Goal: Task Accomplishment & Management: Manage account settings

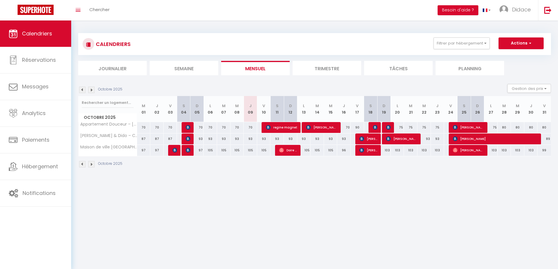
click at [37, 34] on span "Calendriers" at bounding box center [37, 33] width 30 height 7
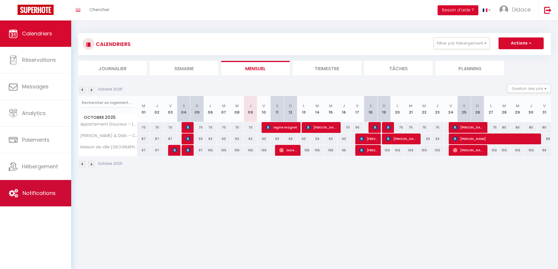
click at [40, 192] on span "Notifications" at bounding box center [39, 192] width 33 height 7
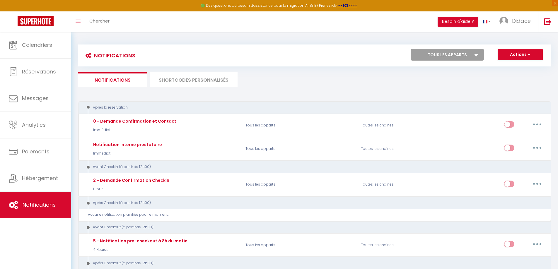
click at [285, 59] on div "Actions Nouvelle Notification Exporter Importer Tous les apparts Appartement Do…" at bounding box center [373, 55] width 354 height 13
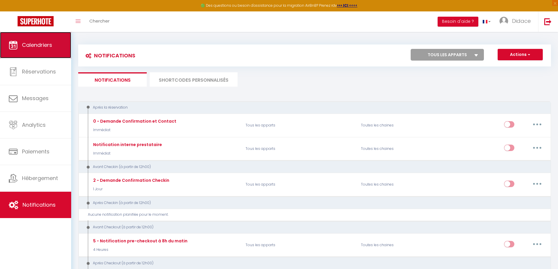
click at [41, 48] on span "Calendriers" at bounding box center [37, 44] width 30 height 7
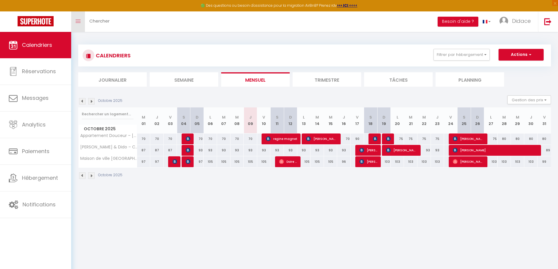
click at [77, 22] on icon "Toggle menubar" at bounding box center [78, 22] width 5 height 4
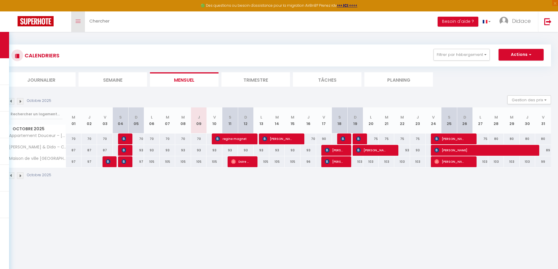
click at [75, 20] on link "Toggle menubar" at bounding box center [78, 21] width 14 height 20
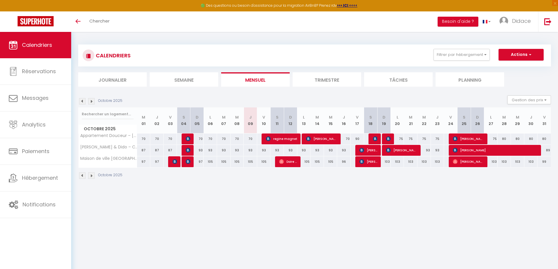
click at [138, 186] on div "CALENDRIERS Filtrer par hébergement Tous Appartement Douceur – Saumur Centre à …" at bounding box center [314, 112] width 487 height 160
click at [79, 21] on icon "Toggle menubar" at bounding box center [78, 22] width 5 height 4
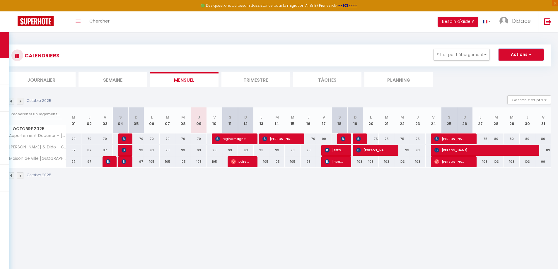
click at [517, 56] on button "Actions" at bounding box center [520, 55] width 45 height 12
click at [467, 80] on ul "Journalier Semaine Mensuel Trimestre Tâches Planning" at bounding box center [279, 79] width 544 height 14
click at [78, 23] on icon "Toggle menubar" at bounding box center [78, 22] width 5 height 4
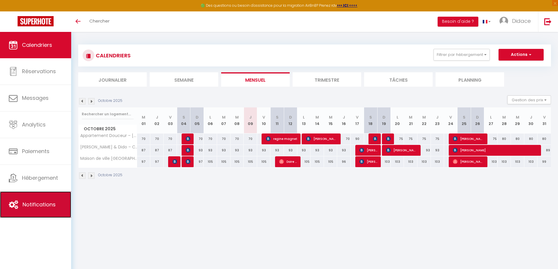
click at [39, 205] on span "Notifications" at bounding box center [39, 204] width 33 height 7
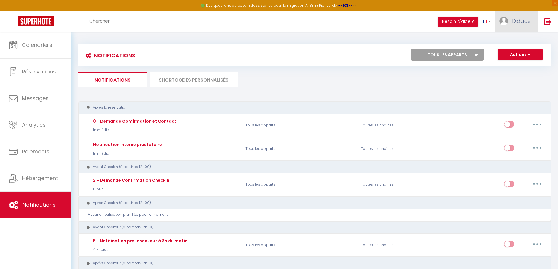
click at [524, 21] on span "[PERSON_NAME]" at bounding box center [521, 20] width 19 height 7
click at [355, 56] on div "Actions Nouvelle Notification Exporter Importer Tous les apparts Appartement Do…" at bounding box center [373, 55] width 354 height 13
click at [548, 22] on img at bounding box center [547, 21] width 7 height 7
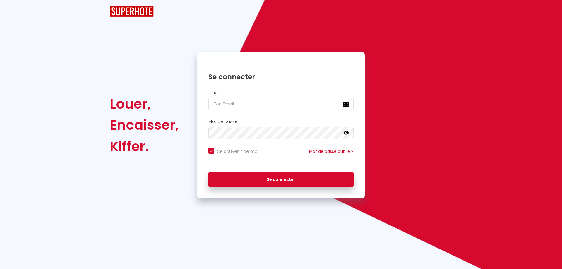
checkbox input "true"
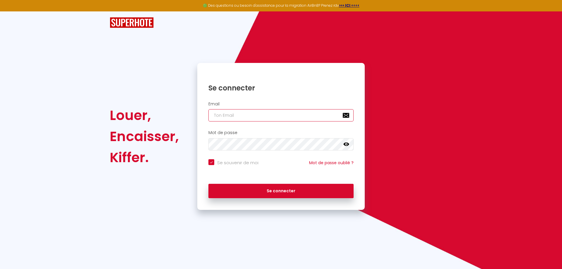
type input "[EMAIL_ADDRESS][DOMAIN_NAME]"
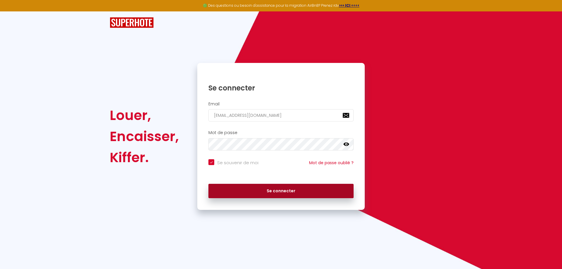
click at [286, 194] on button "Se connecter" at bounding box center [280, 191] width 145 height 15
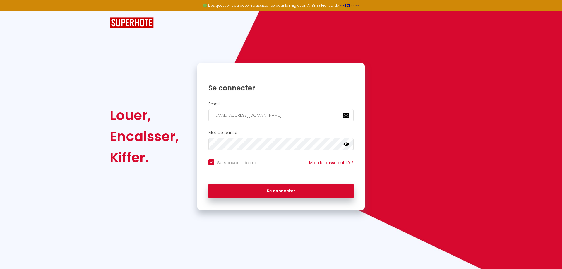
checkbox input "true"
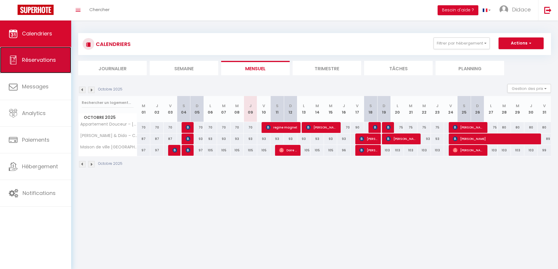
click at [47, 59] on span "Réservations" at bounding box center [39, 59] width 34 height 7
select select "not_cancelled"
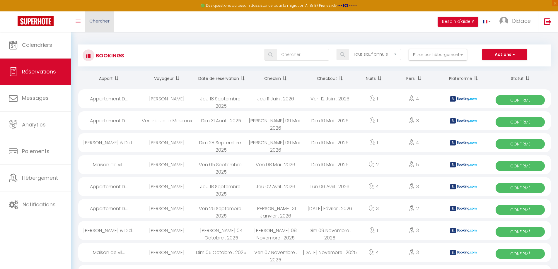
click at [94, 21] on span "Chercher" at bounding box center [99, 21] width 20 height 6
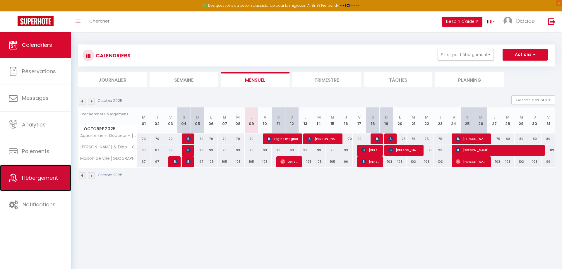
click at [33, 178] on span "Hébergement" at bounding box center [40, 177] width 36 height 7
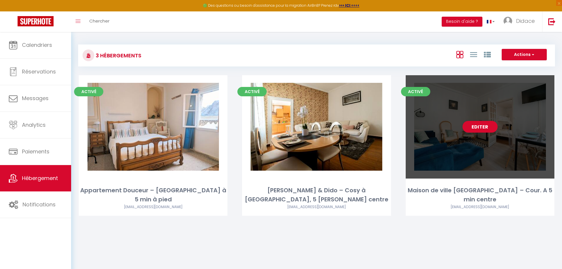
click at [438, 148] on div "Editer" at bounding box center [480, 126] width 149 height 103
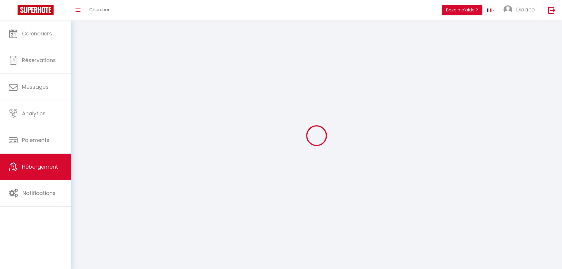
select select "1"
select select "28"
select select
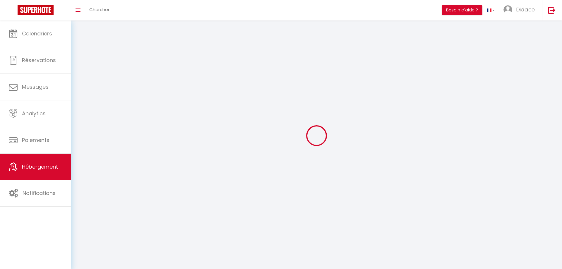
select select
checkbox input "false"
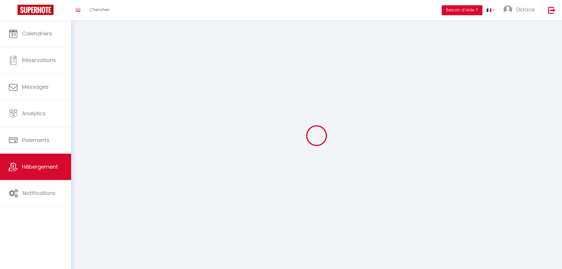
checkbox input "false"
select select
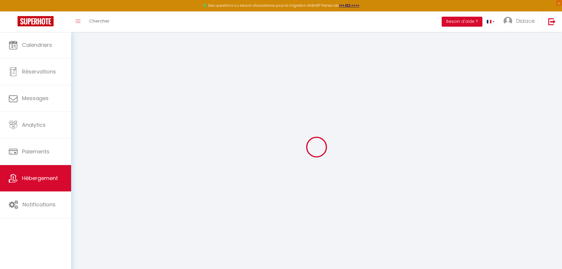
select select
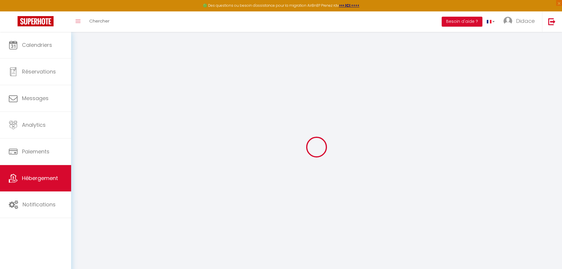
select select
checkbox input "false"
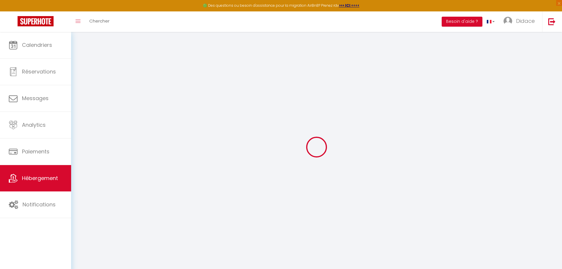
select select
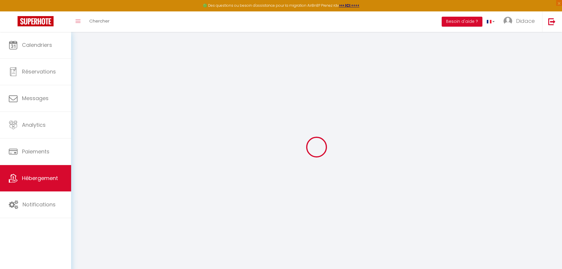
select select
checkbox input "false"
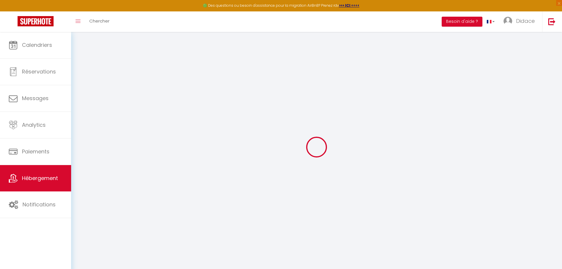
checkbox input "false"
select select
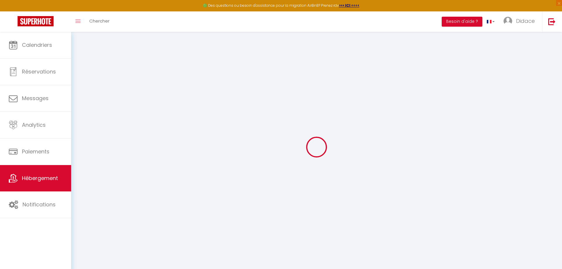
select select
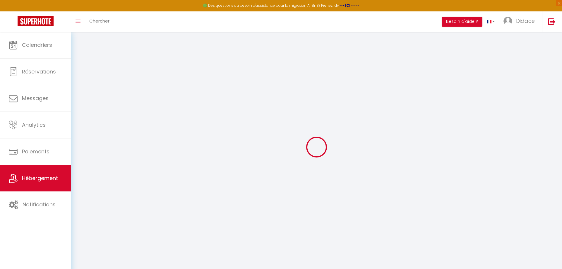
checkbox input "false"
select select
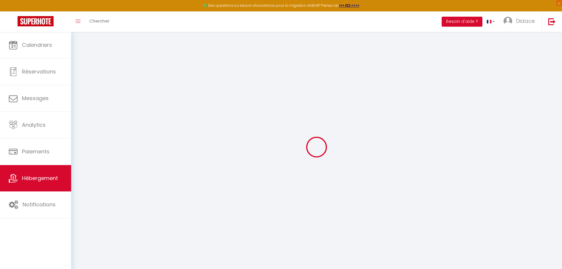
select select
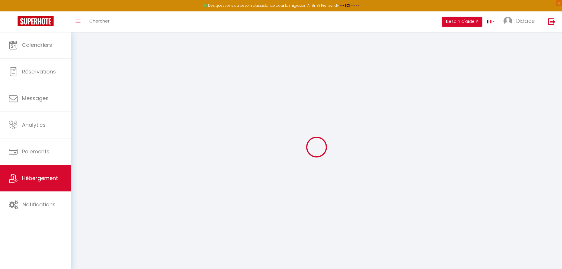
select select
checkbox input "false"
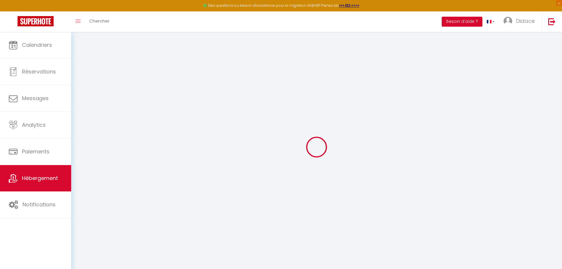
checkbox input "false"
select select
type input "Maison de ville [GEOGRAPHIC_DATA] – Cour. A 5 min centre"
select select "houses"
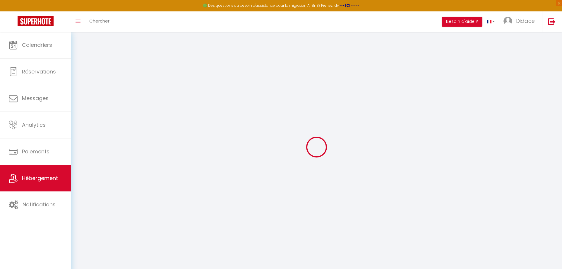
select select "5"
select select "2"
type input "90"
type input "20"
select select
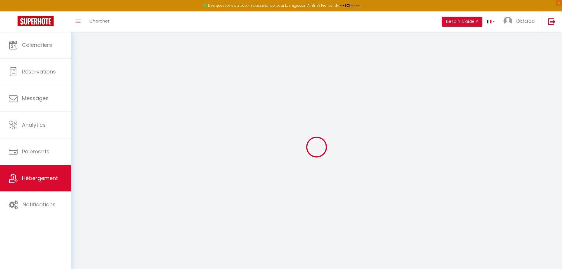
select select
type input "4 Place Bury"
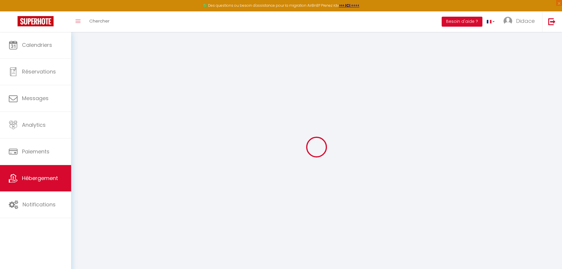
type input "49400"
type input "Saumur"
type input "[EMAIL_ADDRESS][DOMAIN_NAME]"
select select
checkbox input "false"
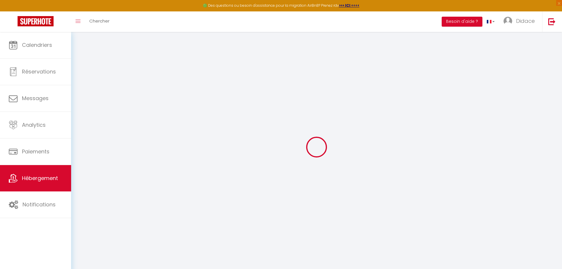
checkbox input "false"
select select
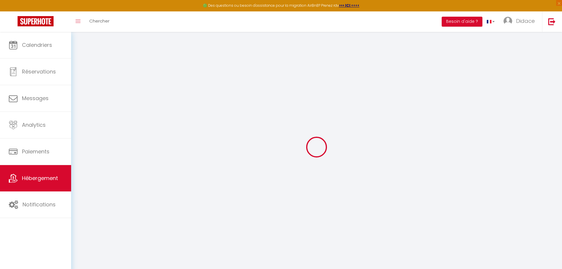
type input "0"
select select "townhouse"
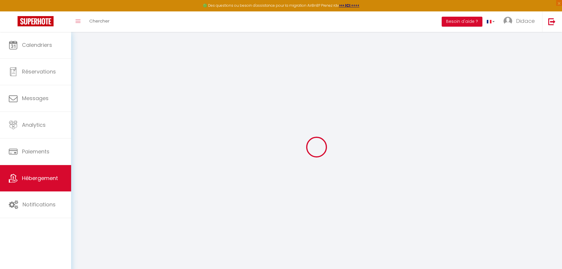
select select
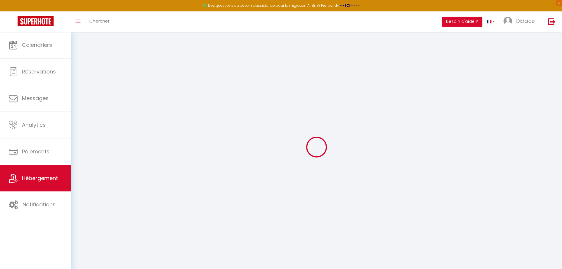
select select
checkbox input "false"
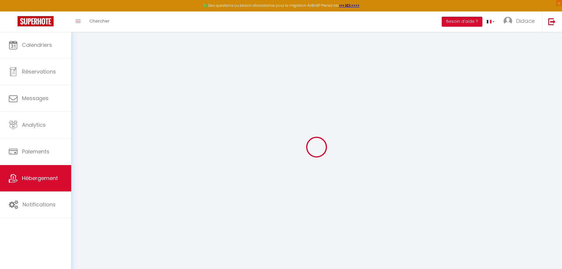
select select
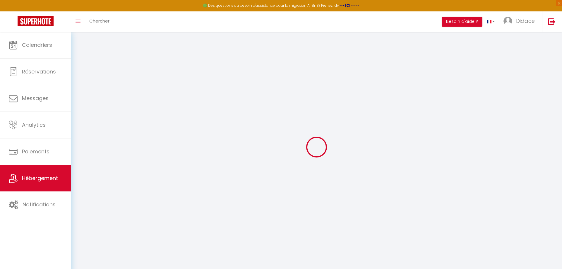
select select
checkbox input "false"
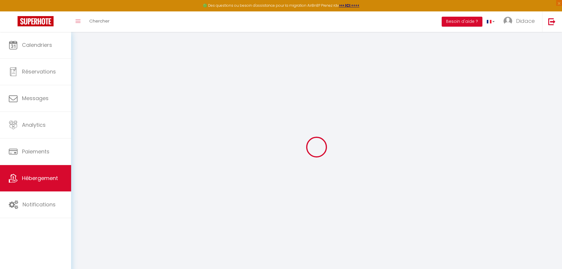
select select
checkbox input "false"
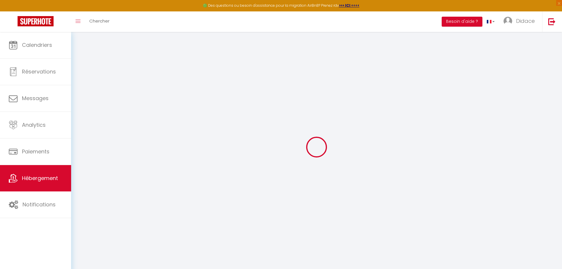
select select "16:00"
select select "23:45"
select select "11:00"
select select "30"
select select "120"
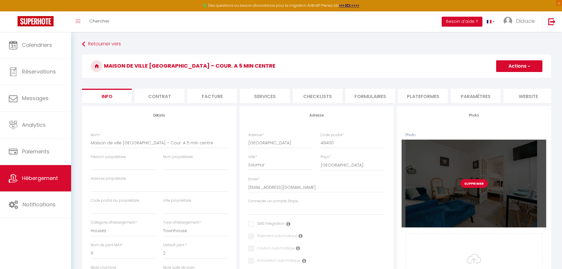
select select
checkbox input "false"
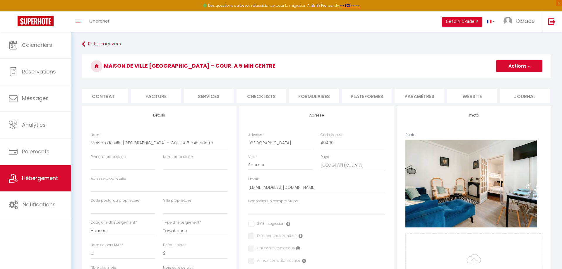
scroll to position [0, 58]
click at [524, 97] on li "Journal" at bounding box center [524, 96] width 50 height 14
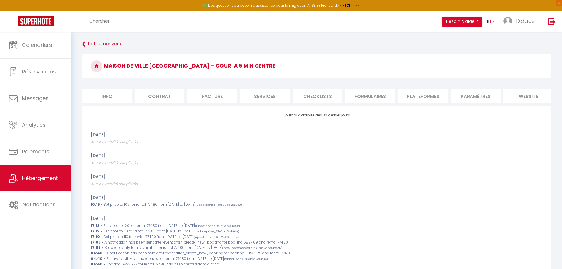
click at [111, 97] on li "Info" at bounding box center [107, 96] width 50 height 14
select select
checkbox input "false"
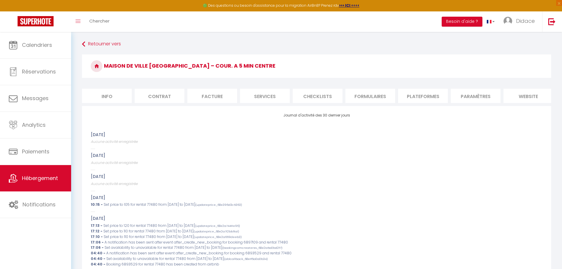
checkbox input "false"
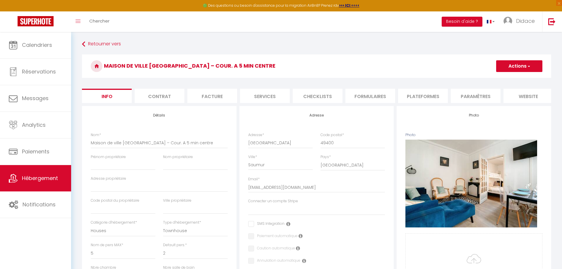
click at [165, 99] on li "Contrat" at bounding box center [160, 96] width 50 height 14
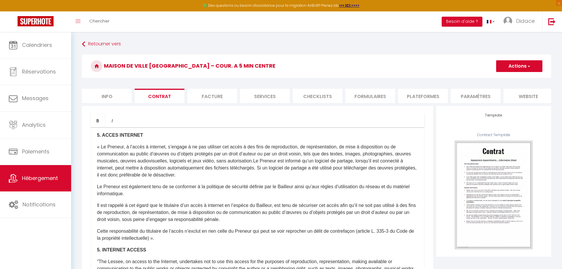
scroll to position [496, 0]
click at [210, 96] on li "Facture" at bounding box center [212, 96] width 50 height 14
select select
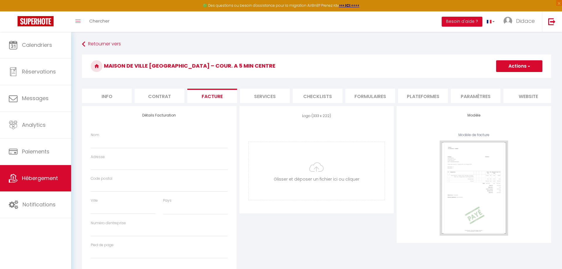
select select
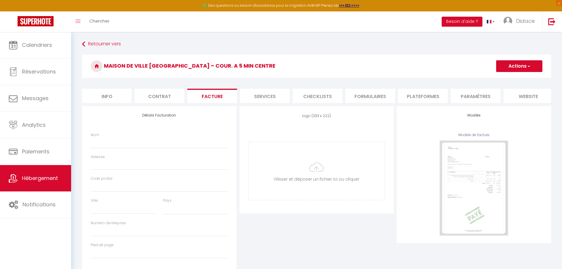
select select
click at [262, 95] on li "Services" at bounding box center [265, 96] width 50 height 14
select select
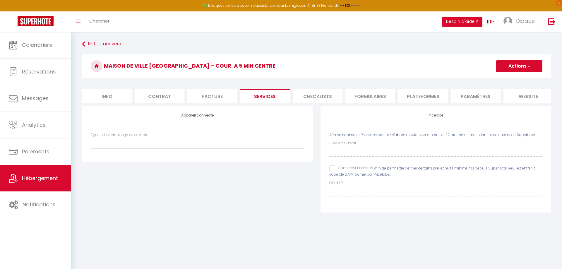
click at [322, 97] on li "Checklists" at bounding box center [318, 96] width 50 height 14
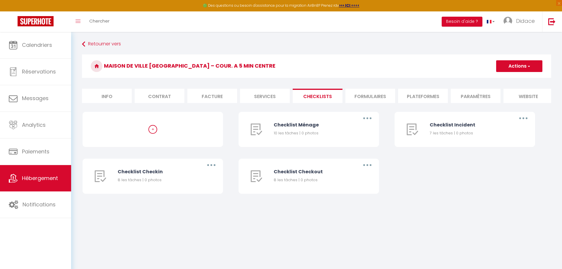
click at [372, 97] on li "Formulaires" at bounding box center [371, 96] width 50 height 14
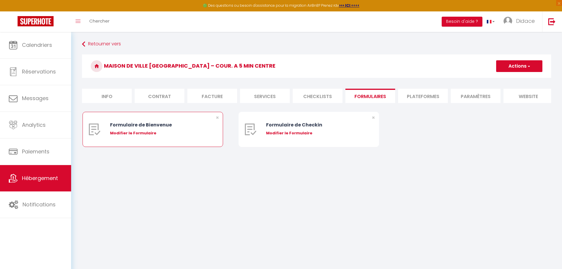
click at [136, 129] on div "Formulaire de Bienvenue" at bounding box center [158, 124] width 97 height 7
click at [118, 136] on div "Modifier le Formulaire" at bounding box center [158, 133] width 97 height 6
type input "Formulaire de Bienvenue"
type input "Afin de préparer au mieux votre arrivée et recevoir votre Guide de Bienvenue, j…"
select select "[object Object]"
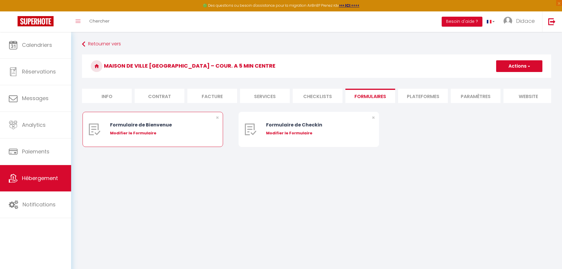
radio input "true"
type input "https://superhote.com/confirmation"
select select
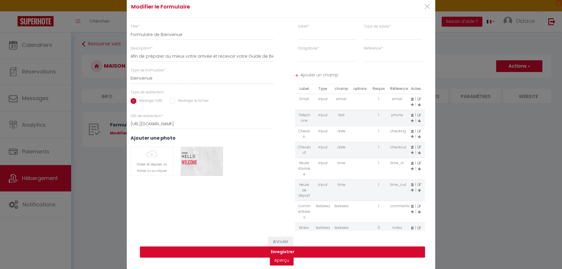
scroll to position [20, 0]
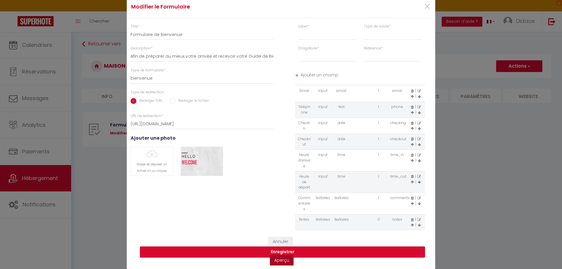
click at [284, 262] on link "Aperçu" at bounding box center [282, 260] width 24 height 11
click at [459, 176] on div "Modifier le Formulaire × Titre * Formulaire de Bienvenue Description * Afin de …" at bounding box center [281, 134] width 562 height 269
click at [426, 7] on span "×" at bounding box center [427, 7] width 7 height 18
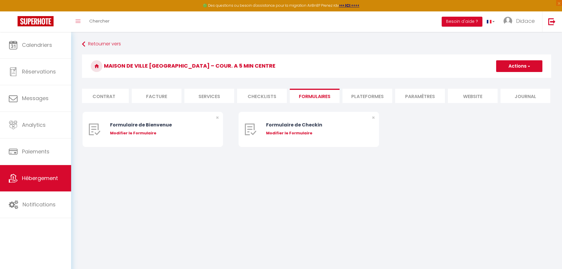
scroll to position [0, 58]
click at [287, 136] on div "Modifier le Formulaire" at bounding box center [314, 133] width 97 height 6
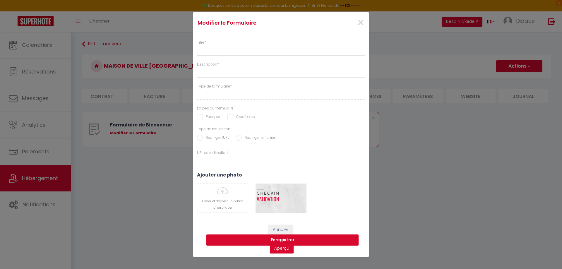
type input "Formulaire de Checkin"
type input "Afin de confirmer votre arrivée et recevoir la procédure d'accès à l'appartemen…"
select select "[object Object]"
radio input "true"
type input "https://superhote.com/confirmation"
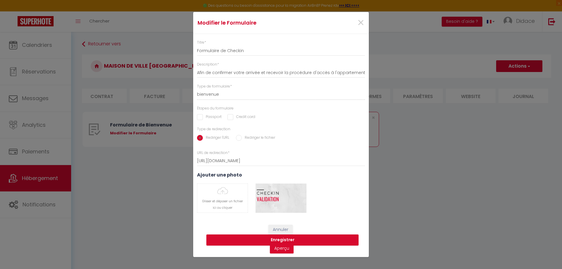
scroll to position [0, 0]
drag, startPoint x: 360, startPoint y: 23, endPoint x: 351, endPoint y: 23, distance: 9.1
click at [359, 23] on span "×" at bounding box center [360, 23] width 7 height 18
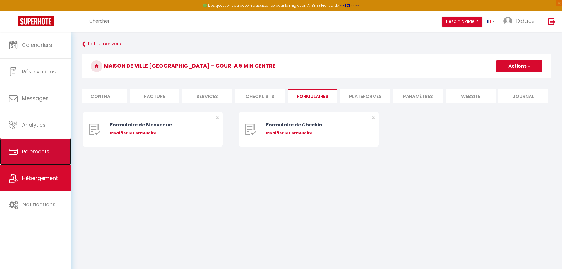
click at [31, 153] on span "Paiements" at bounding box center [36, 151] width 28 height 7
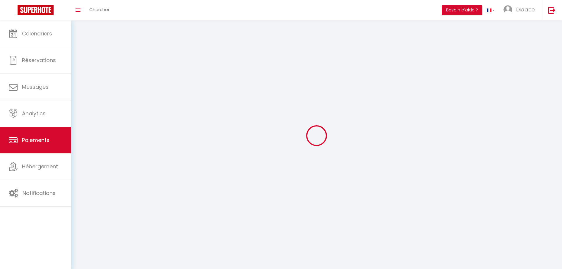
select select "2"
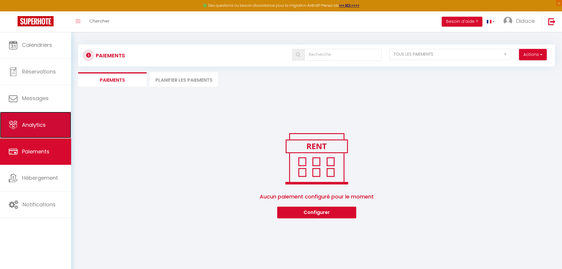
click at [37, 125] on span "Analytics" at bounding box center [34, 124] width 24 height 7
select select "2025"
select select "10"
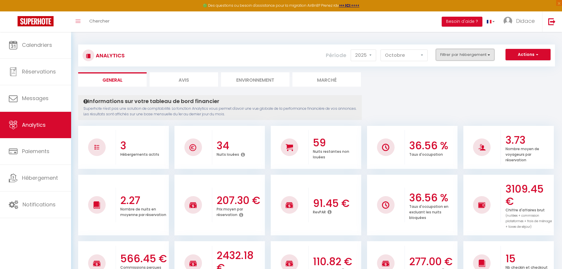
click at [489, 56] on button "Filtrer par hébergement" at bounding box center [465, 55] width 59 height 12
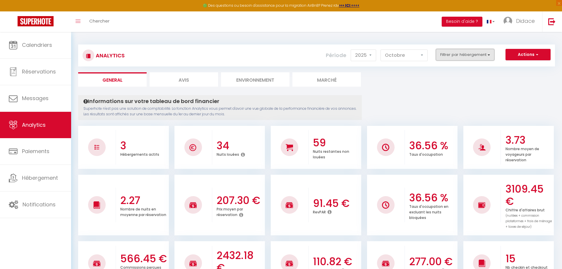
click at [489, 56] on button "Filtrer par hébergement" at bounding box center [465, 55] width 59 height 12
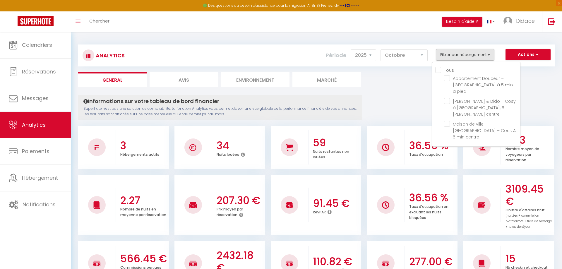
click at [440, 70] on input "Tous" at bounding box center [477, 70] width 85 height 6
checkbox input "true"
checkbox pied "true"
checkbox centre "true"
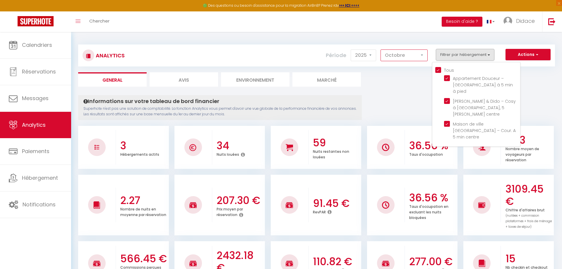
click at [421, 55] on select "Janvier Février Mars Avril Mai Juin Juillet Août Septembre Octobre Novembre Déc…" at bounding box center [404, 55] width 47 height 12
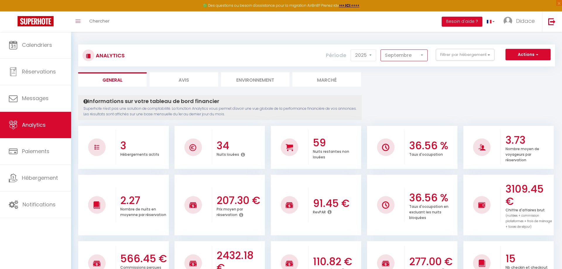
click at [381, 49] on select "Janvier Février Mars Avril Mai Juin Juillet Août Septembre Octobre Novembre Déc…" at bounding box center [404, 55] width 47 height 12
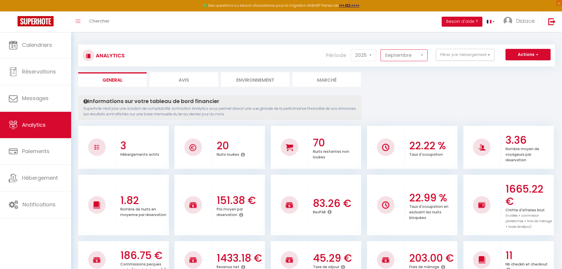
click at [424, 55] on select "Janvier Février Mars Avril Mai Juin Juillet Août Septembre Octobre Novembre Déc…" at bounding box center [404, 55] width 47 height 12
click at [381, 49] on select "Janvier Février Mars Avril Mai Juin Juillet Août Septembre Octobre Novembre Déc…" at bounding box center [404, 55] width 47 height 12
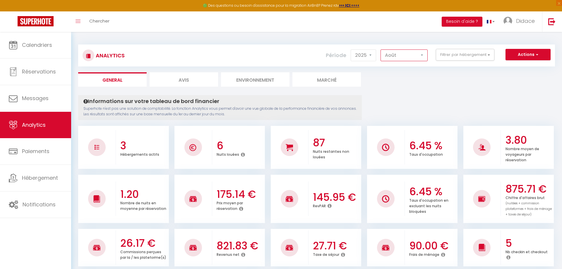
click at [422, 55] on select "Janvier Février Mars Avril Mai Juin Juillet Août Septembre Octobre Novembre Déc…" at bounding box center [404, 55] width 47 height 12
click at [381, 49] on select "Janvier Février Mars Avril Mai Juin Juillet Août Septembre Octobre Novembre Déc…" at bounding box center [404, 55] width 47 height 12
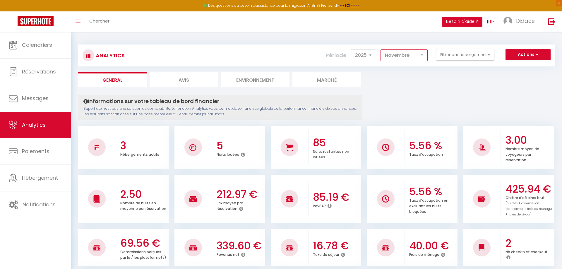
click at [423, 55] on select "Janvier Février Mars Avril Mai Juin Juillet Août Septembre Octobre Novembre Déc…" at bounding box center [404, 55] width 47 height 12
select select "10"
click at [381, 49] on select "Janvier Février Mars Avril Mai Juin Juillet Août Septembre Octobre Novembre Déc…" at bounding box center [404, 55] width 47 height 12
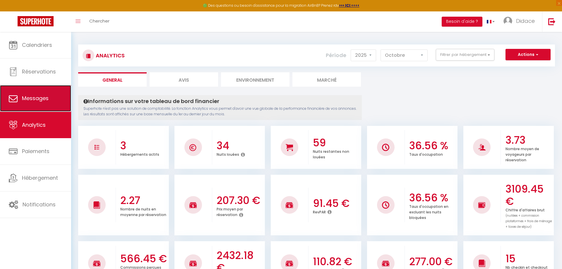
click at [40, 98] on span "Messages" at bounding box center [35, 98] width 27 height 7
select select "message"
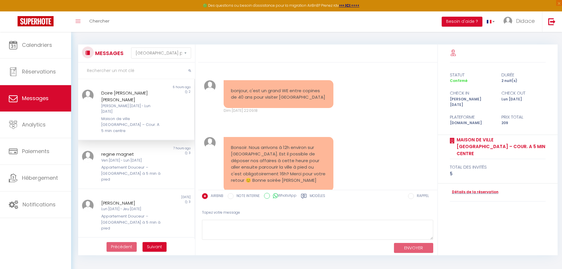
scroll to position [344, 0]
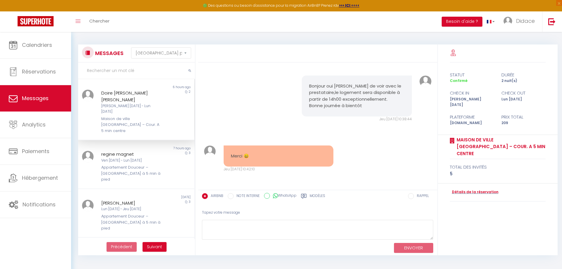
click at [128, 94] on div "Doire Guilbaud Guilbaud" at bounding box center [131, 97] width 60 height 14
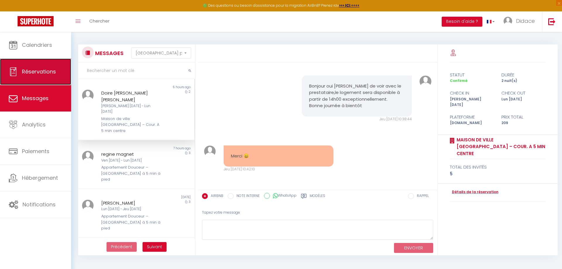
click at [41, 71] on span "Réservations" at bounding box center [39, 71] width 34 height 7
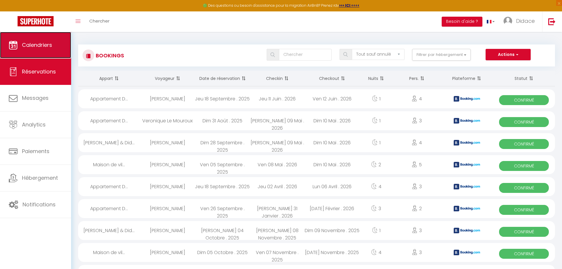
click at [41, 42] on span "Calendriers" at bounding box center [37, 44] width 30 height 7
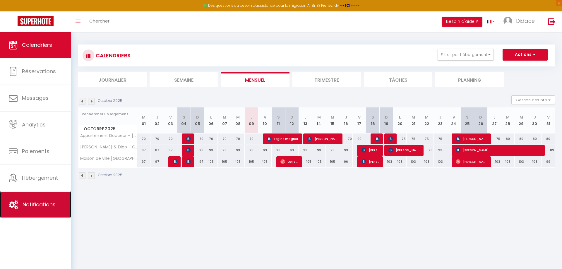
click at [39, 204] on span "Notifications" at bounding box center [39, 204] width 33 height 7
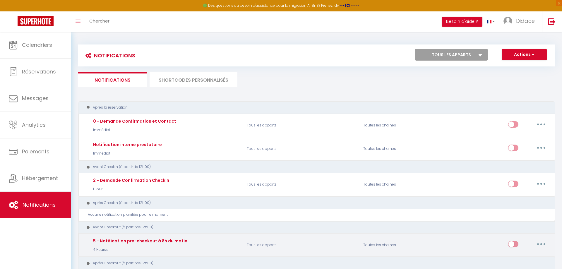
click at [541, 245] on button "button" at bounding box center [541, 244] width 16 height 9
click at [516, 259] on link "Editer" at bounding box center [526, 258] width 43 height 10
type input "5 - Notification pre-checkout à 8h du matin"
select select "4"
select select "4 Heures"
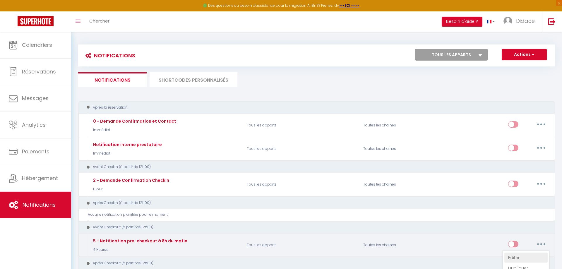
select select "if_booking_is_paid"
checkbox input "true"
checkbox input "false"
radio input "true"
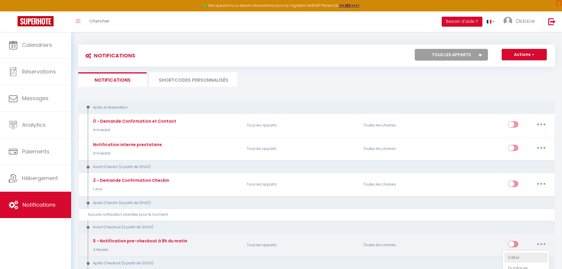
type input "Procédure pour votre départ - [RENTAL:NAME] - [GUEST:FIRST_NAME] [GUEST:NAME]"
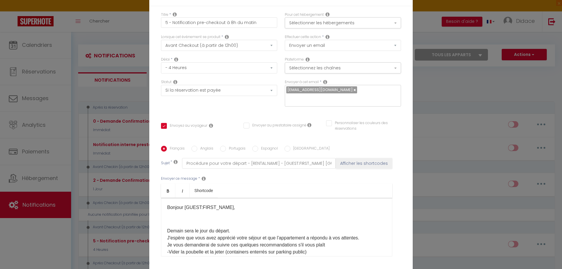
click at [431, 127] on div "Modifier la notification × Titre * 5 - Notification pre-checkout à 8h du matin …" at bounding box center [281, 134] width 562 height 269
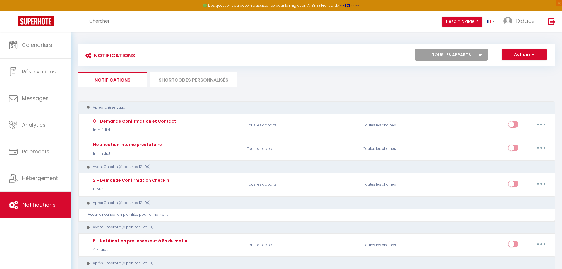
click at [180, 80] on li "SHORTCODES PERSONNALISÉS" at bounding box center [194, 79] width 88 height 14
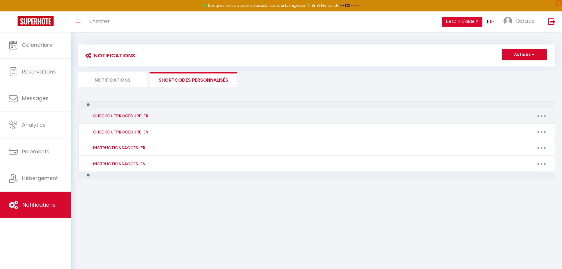
click at [541, 115] on button "button" at bounding box center [542, 115] width 16 height 9
click at [510, 128] on link "Editer" at bounding box center [526, 129] width 43 height 10
type input "CHECKOUTPROCEDURE-FR"
type textarea "1 - Faire la vaisselle et jeter les poubelles 2 - A 11h00 maximum, fermer à clé…"
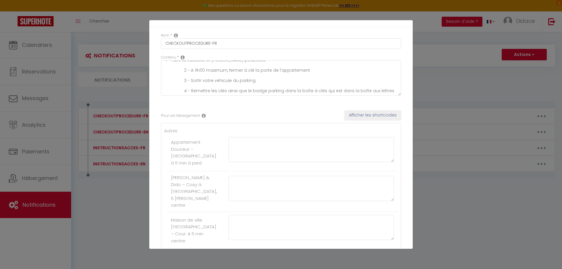
scroll to position [29, 0]
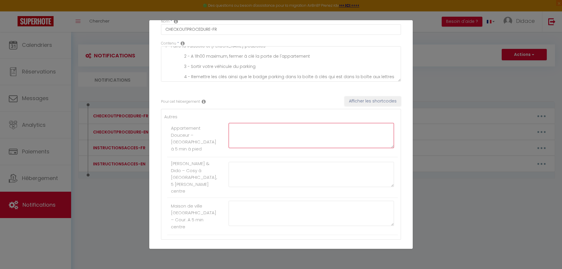
click at [230, 130] on textarea at bounding box center [311, 135] width 165 height 25
click at [371, 102] on button "Afficher les shortcodes" at bounding box center [373, 101] width 57 height 10
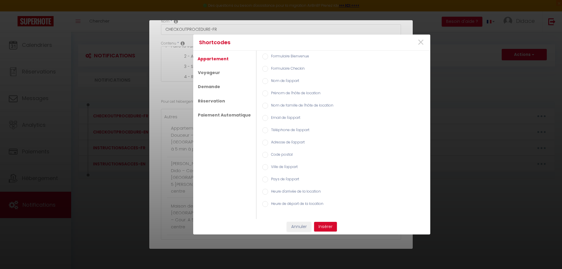
click at [262, 55] on input "Formulaire Bienvenue" at bounding box center [265, 57] width 6 height 6
radio input "true"
drag, startPoint x: 328, startPoint y: 225, endPoint x: 300, endPoint y: 212, distance: 31.0
click at [327, 225] on button "Insérer" at bounding box center [325, 227] width 23 height 10
type textarea "[WELCOME_FORM_URL]"
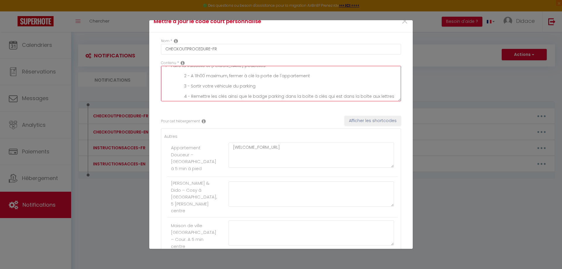
scroll to position [0, 0]
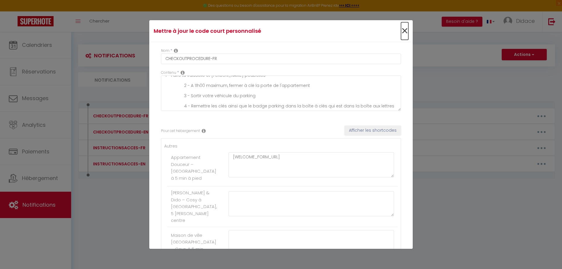
click at [401, 31] on span "×" at bounding box center [404, 31] width 7 height 18
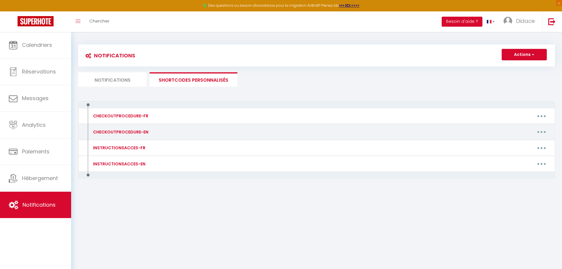
click at [542, 131] on button "button" at bounding box center [542, 131] width 16 height 9
click at [514, 145] on link "Editer" at bounding box center [526, 145] width 43 height 10
type input "CHECKOUTPROCEDURE-EN"
type textarea "1 - Do the dishes and throw out the trash 2 - At 11:00 am maximum, lock the apa…"
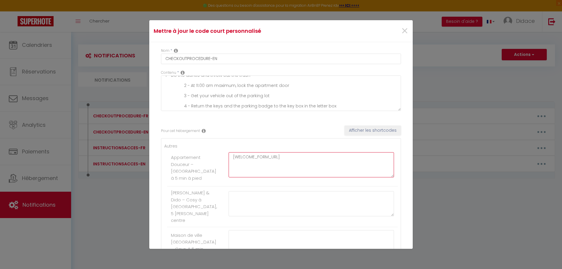
click at [279, 158] on textarea "[WELCOME_FORM_URL]" at bounding box center [311, 164] width 165 height 25
type textarea "["
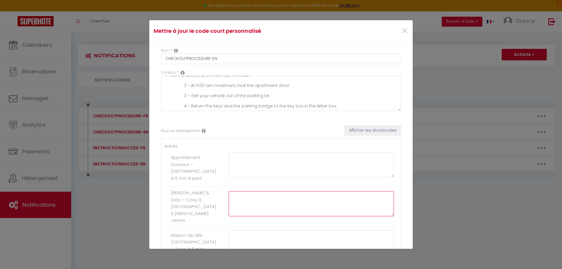
click at [232, 203] on textarea at bounding box center [311, 203] width 165 height 25
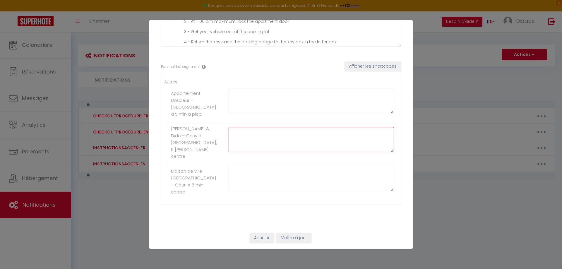
scroll to position [71, 0]
click at [245, 172] on textarea at bounding box center [311, 178] width 165 height 25
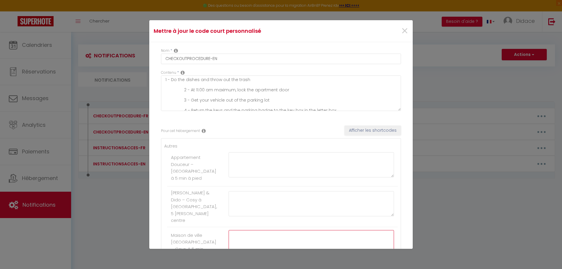
scroll to position [0, 0]
click at [220, 58] on input "CHECKOUTPROCEDURE-EN" at bounding box center [281, 59] width 240 height 11
click at [176, 50] on icon at bounding box center [176, 50] width 4 height 5
click at [175, 51] on icon at bounding box center [176, 50] width 4 height 5
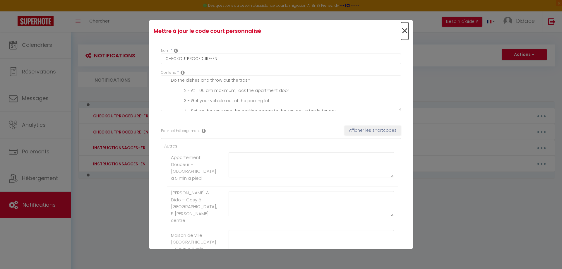
click at [401, 29] on span "×" at bounding box center [404, 31] width 7 height 18
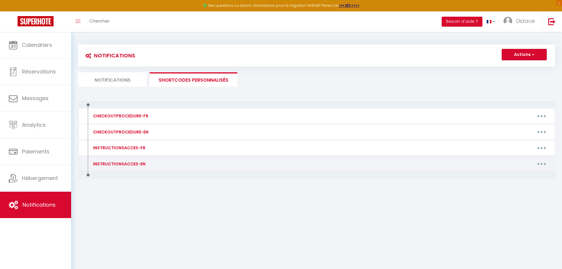
click at [543, 164] on button "button" at bounding box center [542, 163] width 16 height 9
click at [515, 177] on link "Editer" at bounding box center [526, 177] width 43 height 10
type input "INSTRUCTIONSACCES-EN"
type textarea "All you have to do is to come with your suitcases, everything you need is provi…"
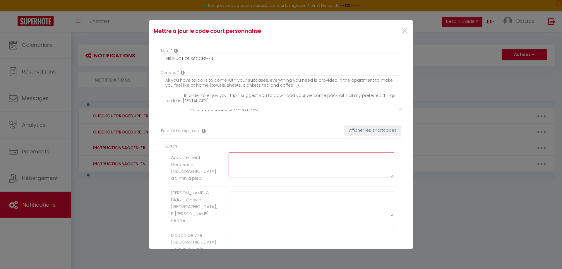
click at [233, 158] on textarea at bounding box center [311, 164] width 165 height 25
click at [401, 32] on span "×" at bounding box center [404, 31] width 7 height 18
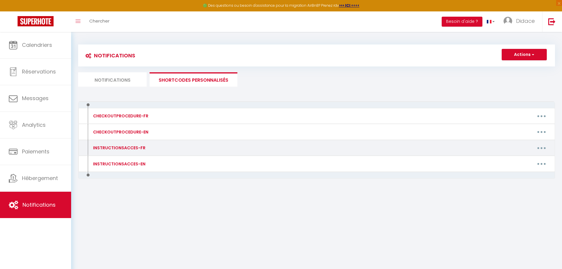
click at [541, 148] on icon "button" at bounding box center [542, 148] width 2 height 2
click at [512, 162] on link "Editer" at bounding box center [526, 161] width 43 height 10
type input "INSTRUCTIONSACCES-FR"
type textarea "Il ne vous reste plus qu’à venir avec vos valises, en effet tout est fourni dan…"
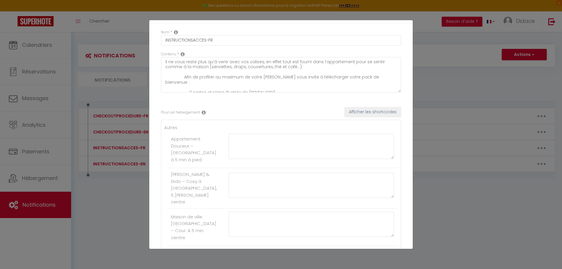
scroll to position [12, 0]
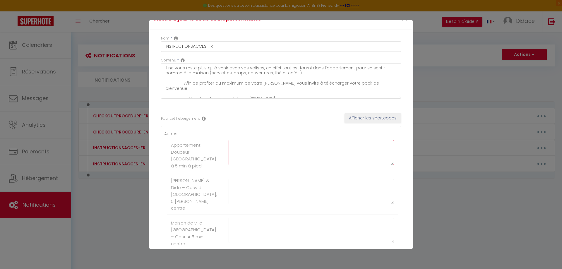
click at [237, 151] on textarea at bounding box center [311, 152] width 165 height 25
click at [229, 148] on textarea at bounding box center [311, 152] width 165 height 25
drag, startPoint x: 481, startPoint y: 199, endPoint x: 477, endPoint y: 192, distance: 7.3
click at [479, 198] on div "Mettre à jour le code court personnalisé × Nom * INSTRUCTIONSACCES-FR Contenu *…" at bounding box center [281, 134] width 562 height 269
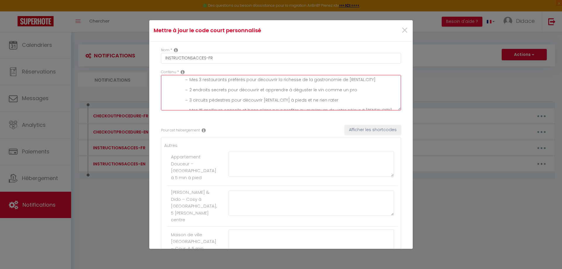
scroll to position [0, 0]
click at [401, 31] on span "×" at bounding box center [404, 31] width 7 height 18
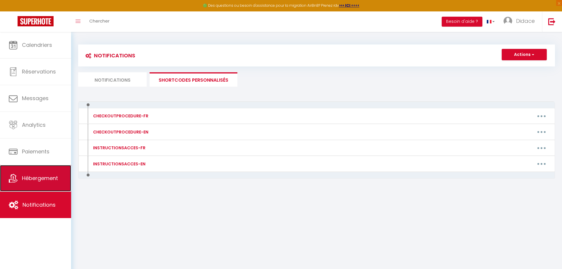
click at [36, 179] on span "Hébergement" at bounding box center [40, 178] width 36 height 7
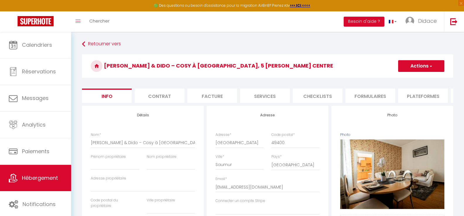
select select "4"
select select "2"
select select "1"
select select "16:00"
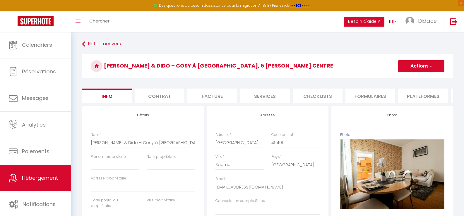
select select "23:45"
select select "11:00"
select select "30"
select select "120"
select select "28"
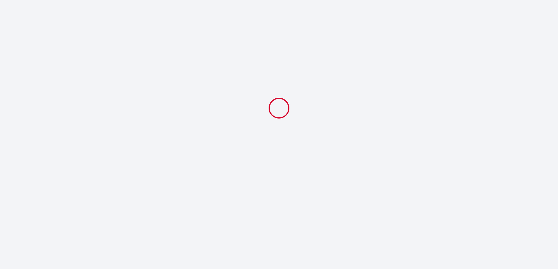
select select
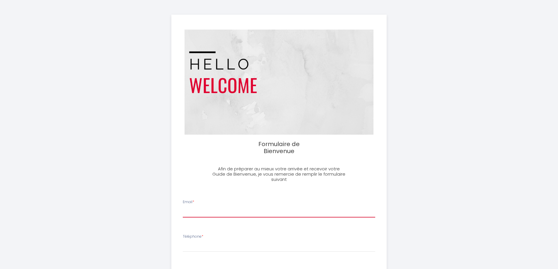
click at [192, 213] on input "Email *" at bounding box center [279, 212] width 192 height 11
type input "[EMAIL_ADDRESS][DOMAIN_NAME]"
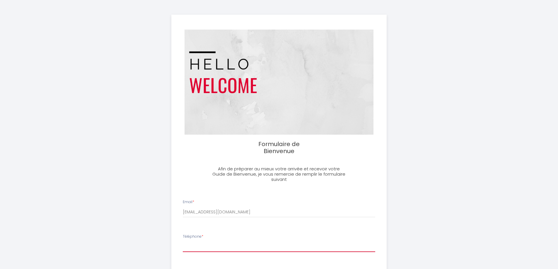
click at [195, 249] on input "Téléphone *" at bounding box center [279, 247] width 192 height 11
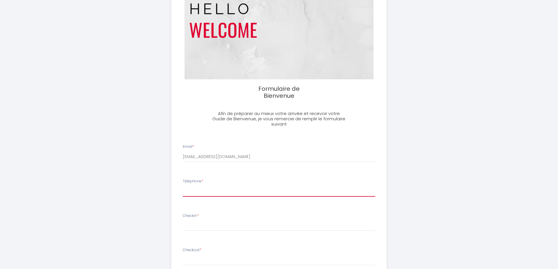
scroll to position [59, 0]
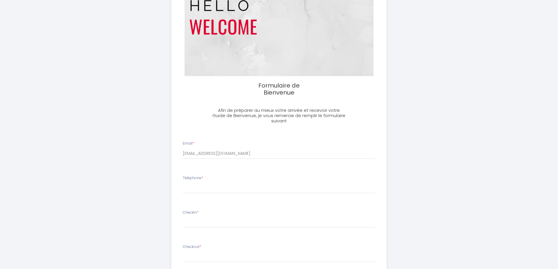
click at [188, 221] on input "text" at bounding box center [279, 223] width 192 height 8
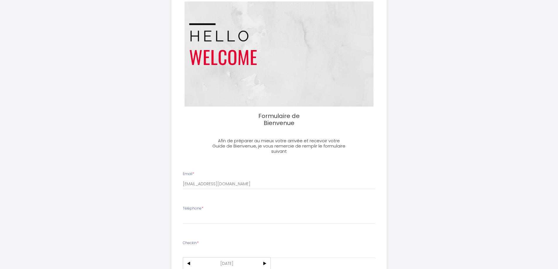
scroll to position [0, 0]
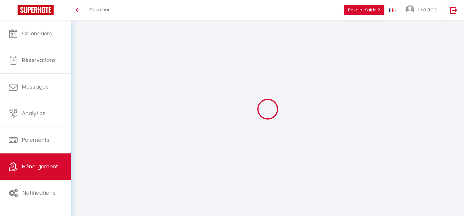
select select "3"
select select "2"
select select "1"
select select "28"
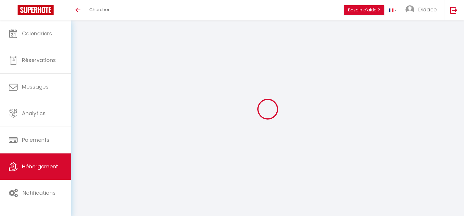
select select
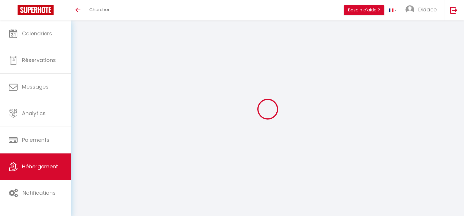
select select
checkbox input "false"
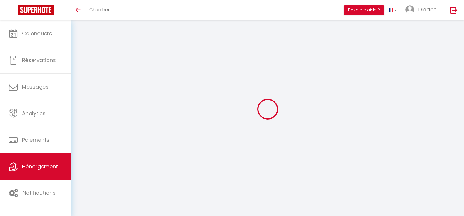
select select
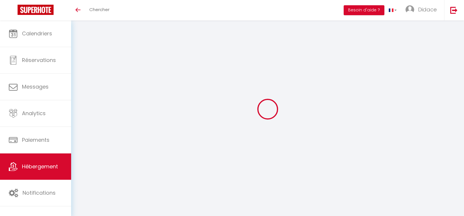
select select
checkbox input "false"
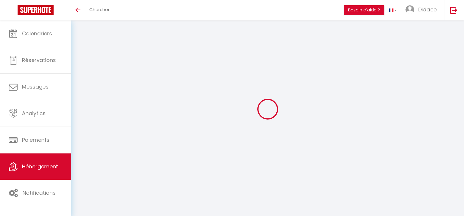
checkbox input "false"
select select
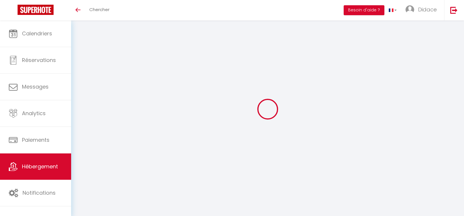
select select
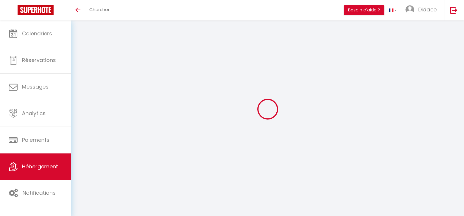
checkbox input "false"
select select
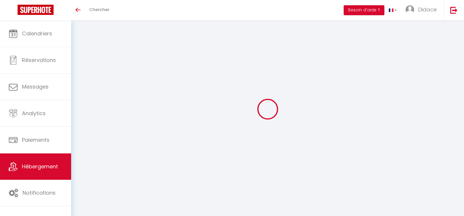
select select
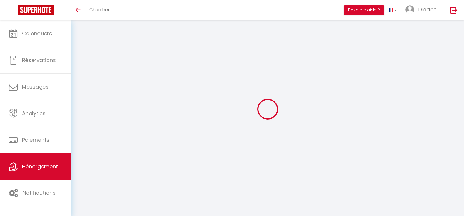
select select
checkbox input "false"
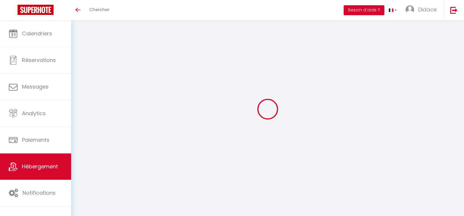
checkbox input "false"
select select
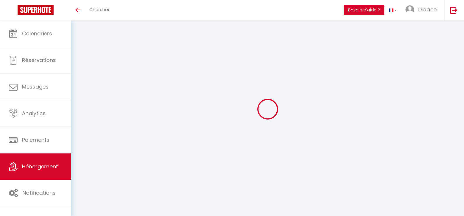
select select
checkbox input "false"
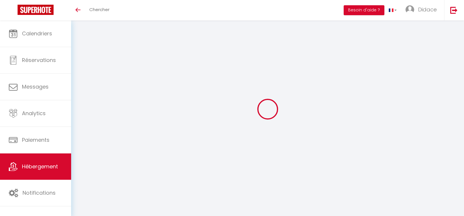
checkbox input "false"
select select
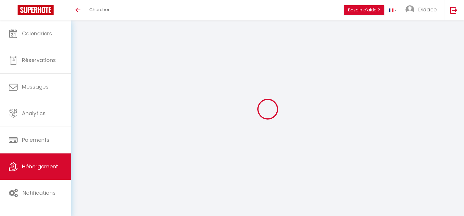
type input "Nickson & Dido – Cosy à [GEOGRAPHIC_DATA], 5 min du centre"
select select "2"
type input "94"
type input "20"
select select
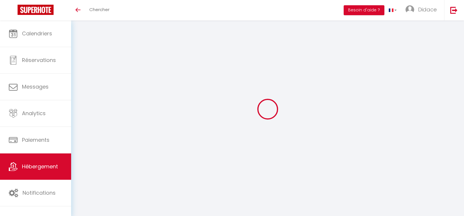
select select
type input "4 Place Bury"
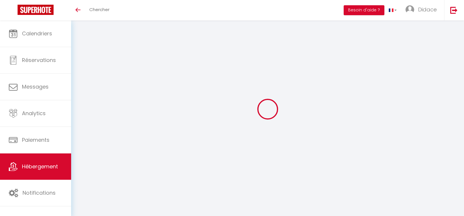
type input "49400"
type input "Saumur"
type input "[EMAIL_ADDRESS][DOMAIN_NAME]"
select select
checkbox input "false"
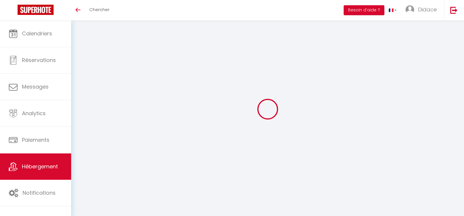
checkbox input "false"
select select
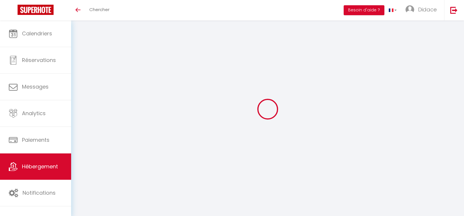
type input "0"
select select
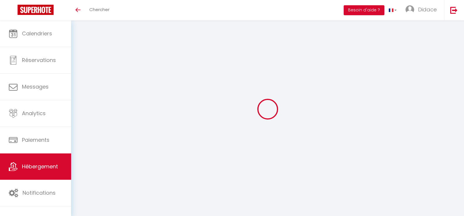
select select
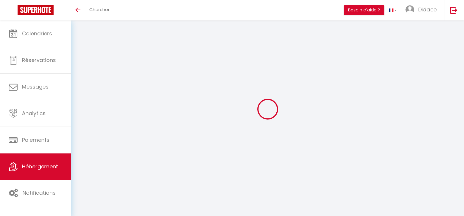
checkbox input "false"
select select
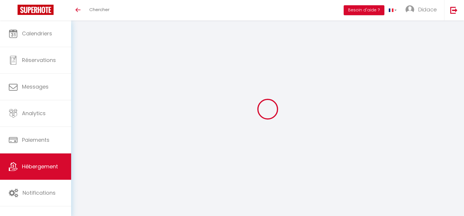
select select
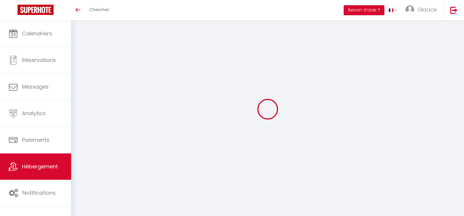
checkbox input "false"
select select
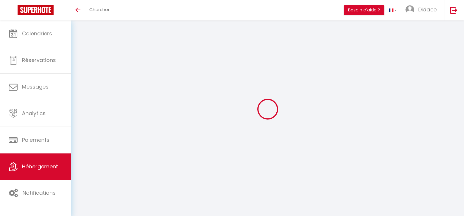
checkbox input "false"
select select "16:00"
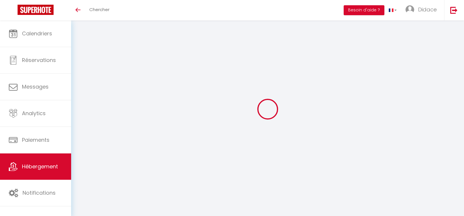
select select "23:45"
select select "11:00"
select select "30"
select select "120"
select select
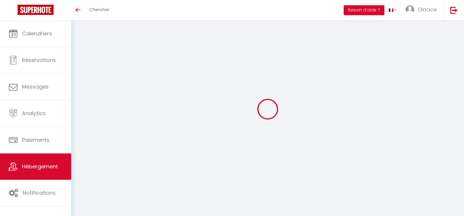
checkbox input "false"
select select
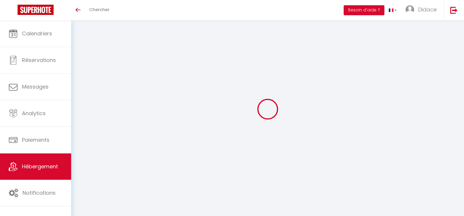
checkbox input "false"
